Goal: Task Accomplishment & Management: Manage account settings

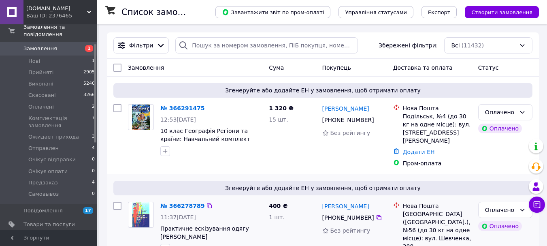
scroll to position [40, 0]
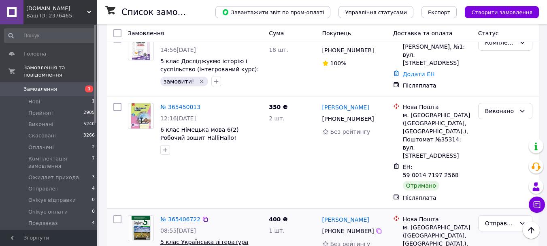
scroll to position [1173, 0]
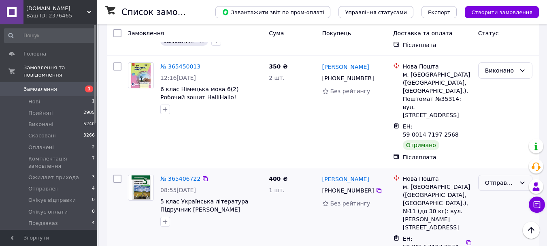
click at [509, 178] on div "Отправлен" at bounding box center [500, 182] width 31 height 9
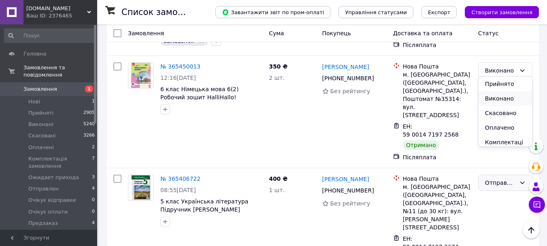
click at [501, 98] on li "Виконано" at bounding box center [504, 98] width 53 height 15
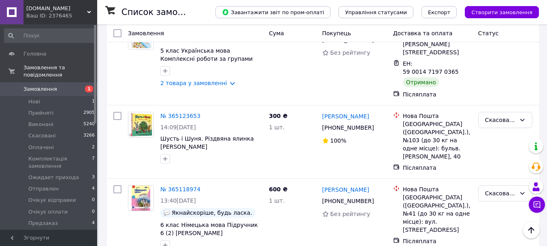
scroll to position [1740, 0]
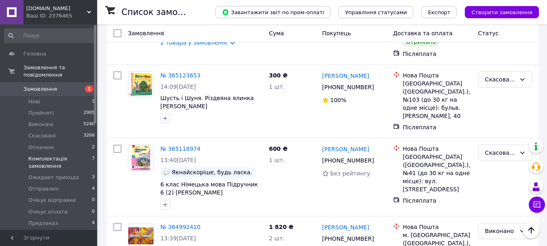
click at [54, 155] on span "Комплектація замовлення" at bounding box center [60, 162] width 64 height 15
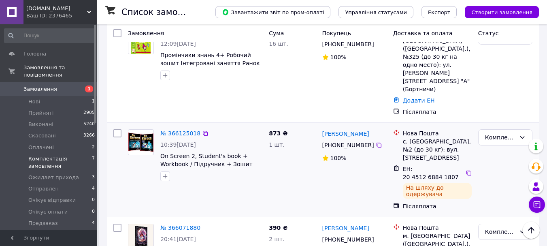
scroll to position [121, 0]
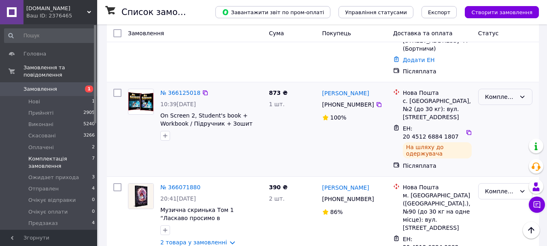
click at [506, 92] on div "Комплектація замовлення" at bounding box center [500, 96] width 31 height 9
click at [506, 142] on li "Отправлен" at bounding box center [504, 138] width 53 height 15
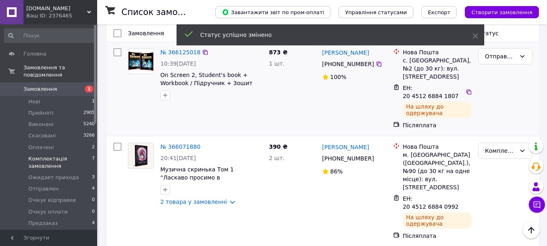
scroll to position [202, 0]
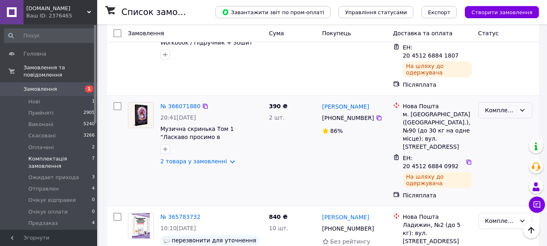
click at [494, 106] on div "Комплектація замовлення" at bounding box center [500, 110] width 31 height 9
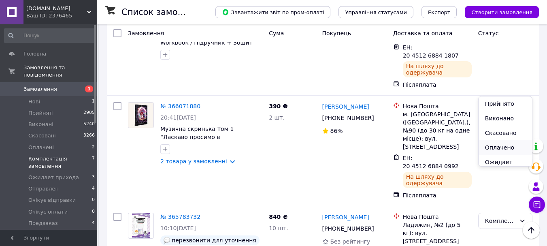
scroll to position [40, 0]
click at [505, 144] on li "Отправлен" at bounding box center [504, 144] width 53 height 15
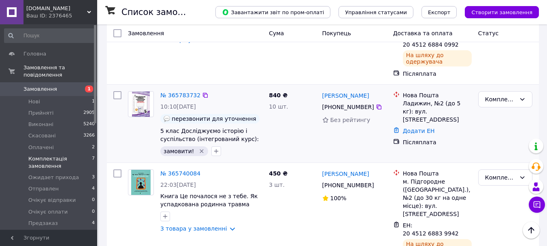
scroll to position [364, 0]
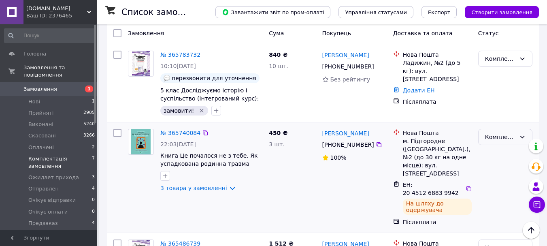
click at [505, 132] on div "Комплектація замовлення" at bounding box center [500, 136] width 31 height 9
click at [506, 113] on li "Отправлен" at bounding box center [504, 114] width 53 height 15
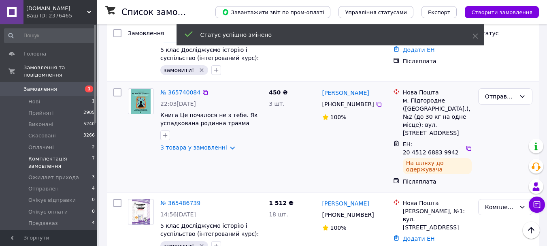
scroll to position [436, 0]
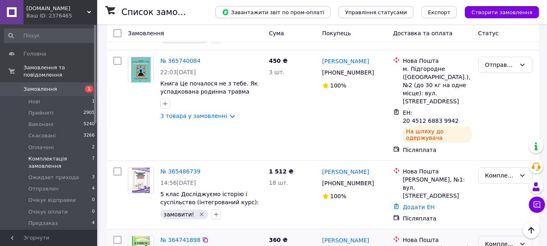
click at [494, 239] on div "Комплектація замовлення" at bounding box center [500, 243] width 31 height 9
click at [492, 139] on li "Скасовано" at bounding box center [504, 140] width 53 height 15
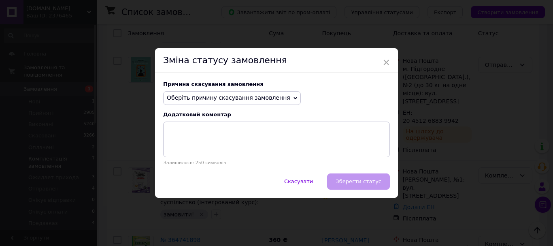
click at [247, 100] on span "Оберіть причину скасування замовлення" at bounding box center [228, 97] width 123 height 6
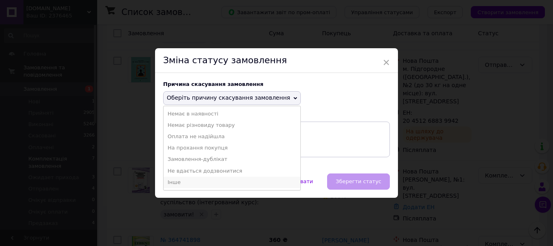
click at [194, 182] on li "Інше" at bounding box center [231, 181] width 137 height 11
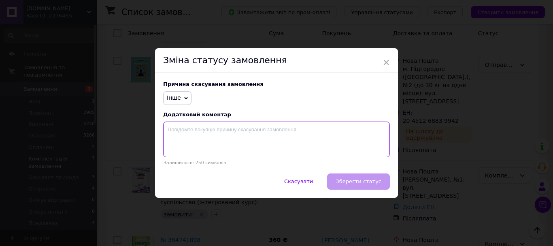
click at [199, 134] on textarea at bounding box center [276, 139] width 227 height 36
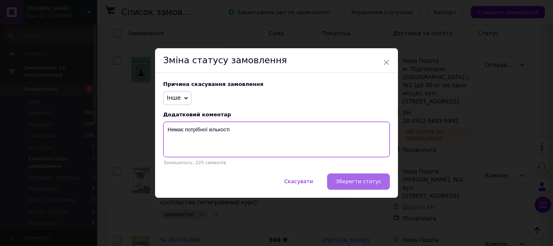
type textarea "Немає потрібної кількості"
click at [348, 183] on span "Зберегти статус" at bounding box center [358, 181] width 46 height 6
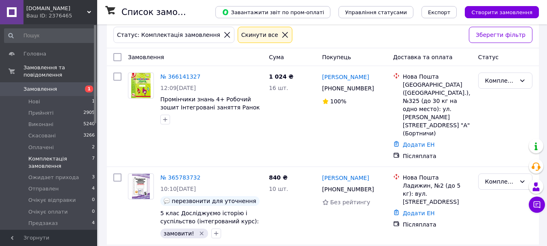
scroll to position [0, 0]
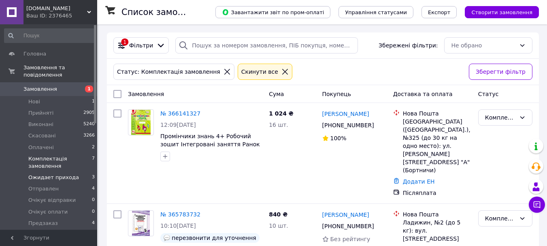
click at [51, 174] on span "Ожидает прихода" at bounding box center [53, 177] width 51 height 7
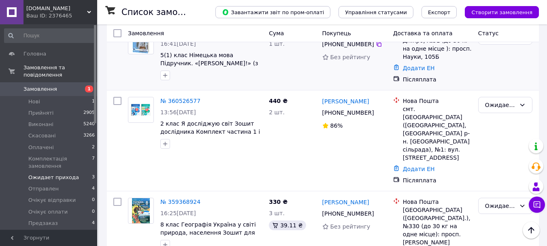
scroll to position [87, 0]
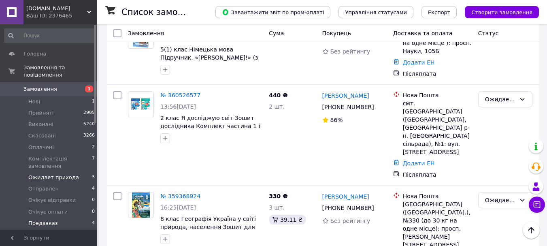
click at [46, 219] on span "Предзаказ" at bounding box center [43, 222] width 30 height 7
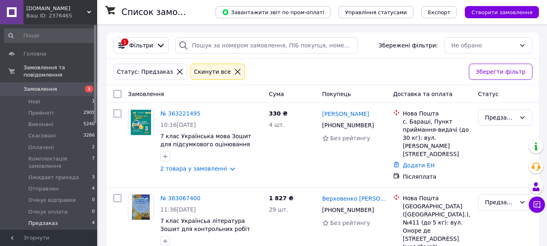
click at [234, 71] on icon at bounding box center [237, 71] width 7 height 7
